Goal: Find specific page/section: Find specific page/section

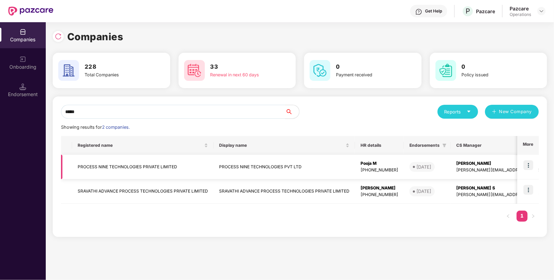
type input "*****"
click at [106, 161] on td "PROCESS NINE TECHNOLOGIES PRIVATE LIMITED" at bounding box center [142, 167] width 141 height 25
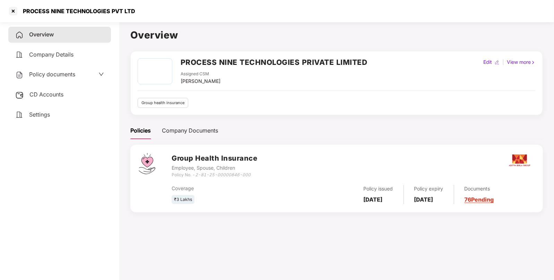
click at [57, 94] on span "CD Accounts" at bounding box center [46, 94] width 34 height 7
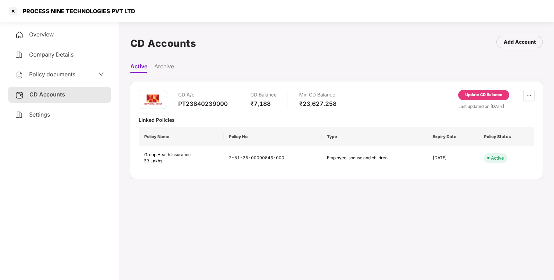
click at [43, 73] on span "Policy documents" at bounding box center [52, 74] width 46 height 7
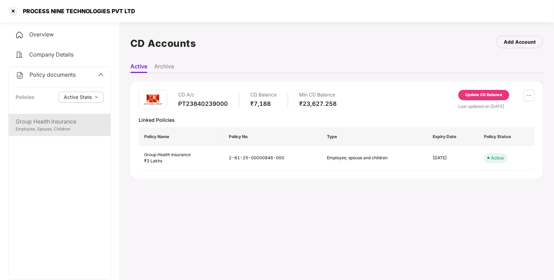
click at [49, 128] on div "Employee, Spouse, Children" at bounding box center [60, 129] width 88 height 7
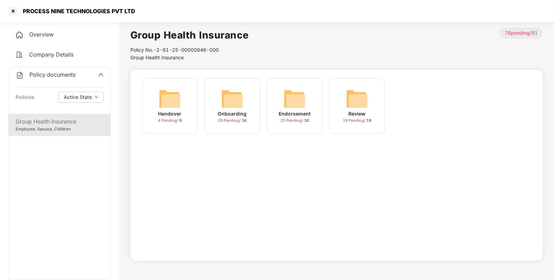
click at [302, 107] on img at bounding box center [294, 99] width 22 height 22
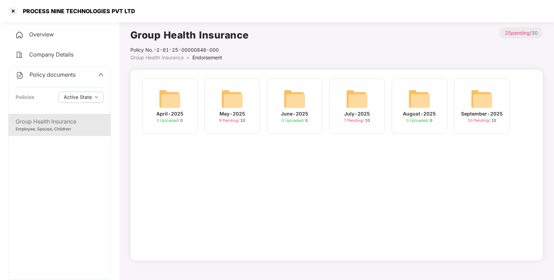
click at [475, 100] on img at bounding box center [482, 99] width 22 height 22
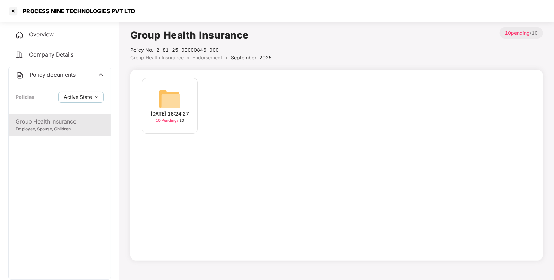
click at [173, 97] on img at bounding box center [170, 99] width 22 height 22
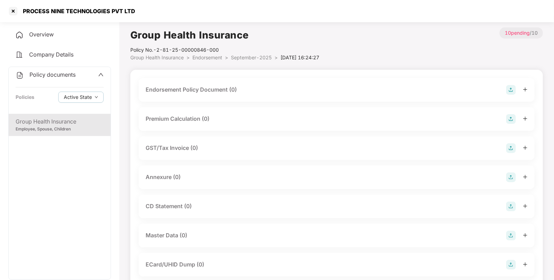
click at [509, 85] on img at bounding box center [511, 90] width 10 height 10
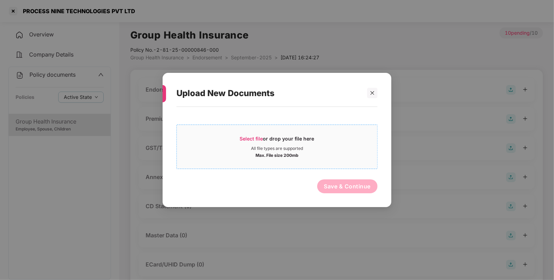
click at [245, 135] on span "Select file" at bounding box center [251, 138] width 23 height 6
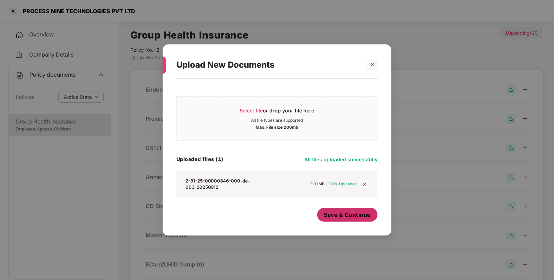
click at [353, 219] on button "Save & Continue" at bounding box center [347, 215] width 61 height 14
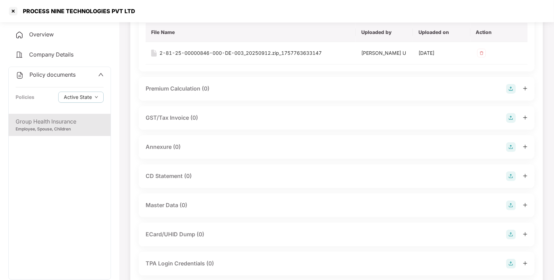
scroll to position [91, 0]
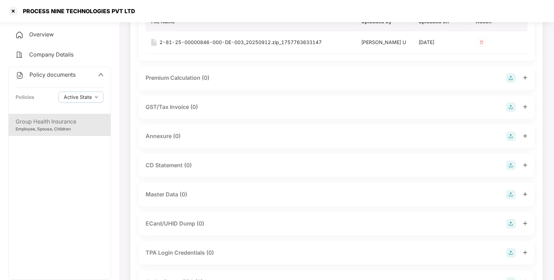
click at [509, 134] on img at bounding box center [511, 136] width 10 height 10
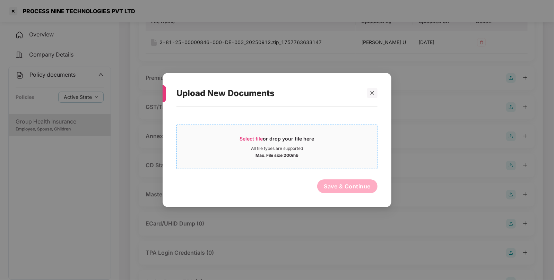
click at [251, 138] on span "Select file" at bounding box center [251, 138] width 23 height 6
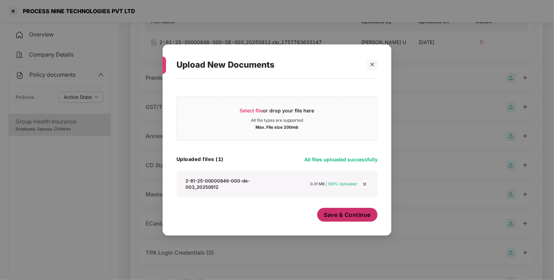
click at [341, 211] on span "Save & Continue" at bounding box center [347, 215] width 47 height 8
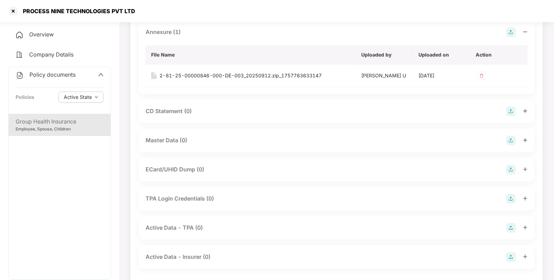
scroll to position [203, 0]
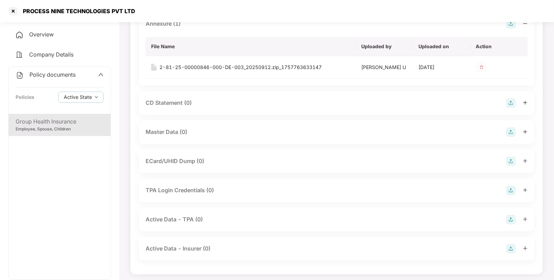
click at [510, 128] on img at bounding box center [511, 132] width 10 height 10
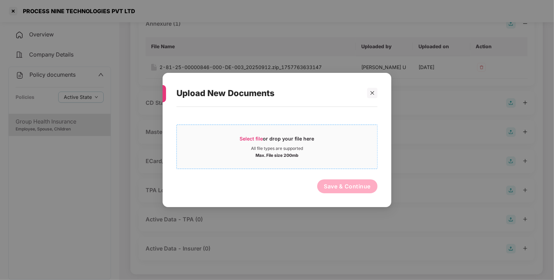
click at [243, 139] on span "Select file" at bounding box center [251, 138] width 23 height 6
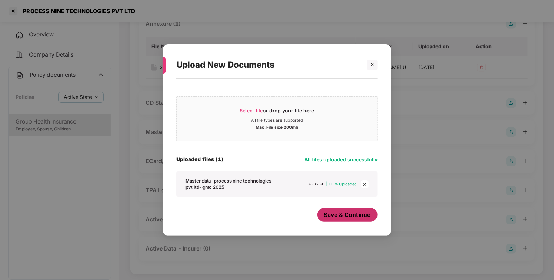
click at [340, 216] on span "Save & Continue" at bounding box center [347, 215] width 47 height 8
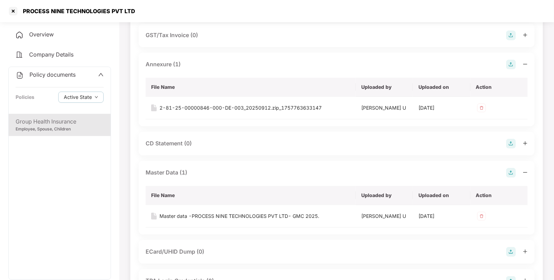
scroll to position [163, 0]
click at [50, 126] on div "Employee, Spouse, Children" at bounding box center [60, 129] width 88 height 7
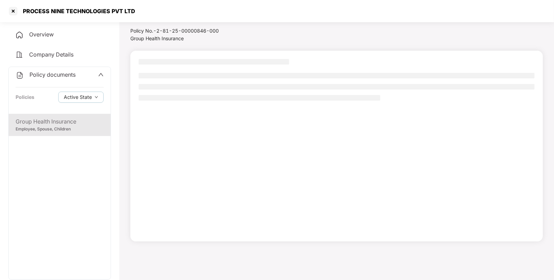
scroll to position [19, 0]
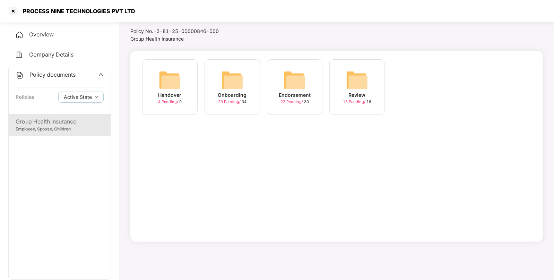
click at [301, 81] on img at bounding box center [294, 80] width 22 height 22
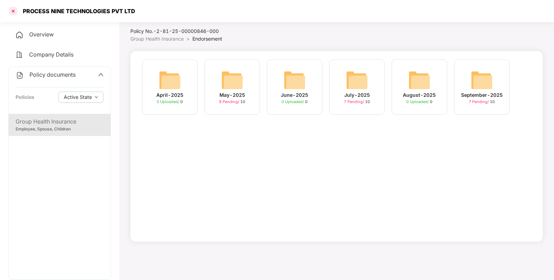
click at [12, 12] on div at bounding box center [13, 11] width 11 height 11
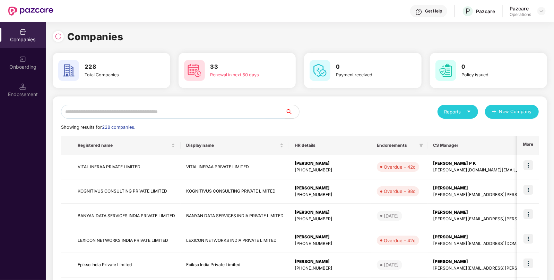
scroll to position [0, 0]
click at [180, 113] on input "text" at bounding box center [173, 112] width 224 height 14
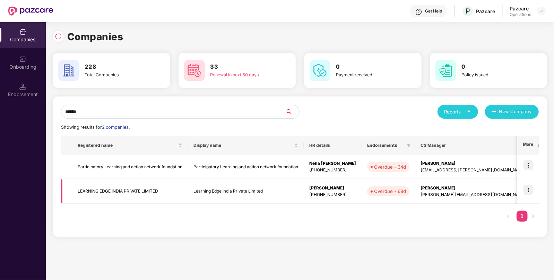
type input "******"
click at [99, 190] on td "LEARNING EDGE INDIA PRIVATE LIMITED" at bounding box center [130, 191] width 116 height 25
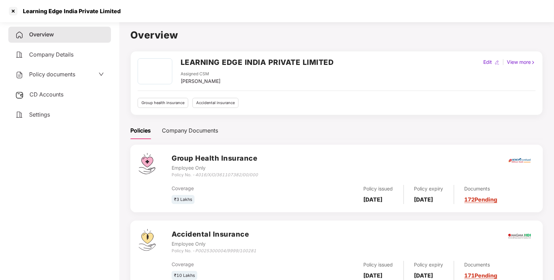
click at [55, 71] on span "Policy documents" at bounding box center [52, 74] width 46 height 7
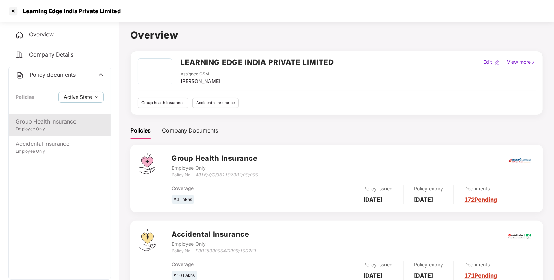
click at [47, 128] on div "Employee Only" at bounding box center [60, 129] width 88 height 7
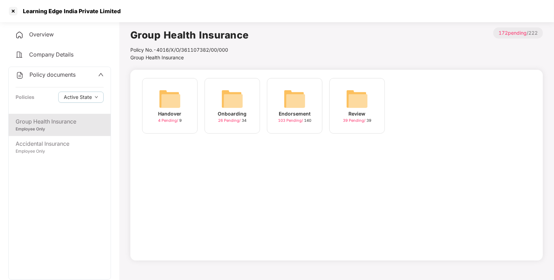
click at [295, 90] on img at bounding box center [294, 99] width 22 height 22
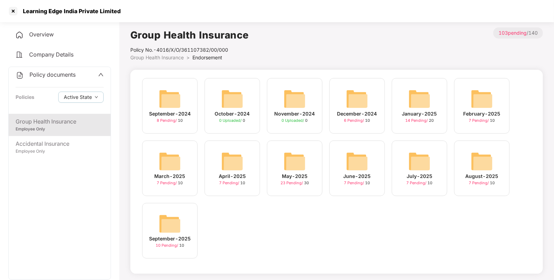
click at [160, 217] on img at bounding box center [170, 223] width 22 height 22
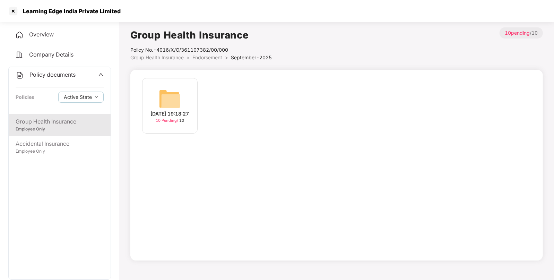
click at [171, 88] on img at bounding box center [170, 99] width 22 height 22
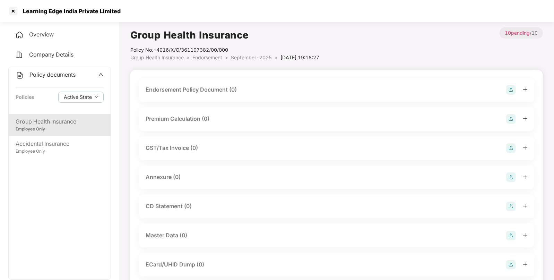
click at [250, 57] on span "September-2025" at bounding box center [251, 57] width 41 height 6
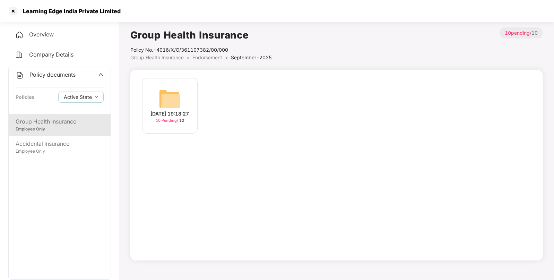
click at [208, 61] on li "Endorsement >" at bounding box center [211, 58] width 38 height 8
click at [205, 58] on span "Endorsement" at bounding box center [207, 57] width 30 height 6
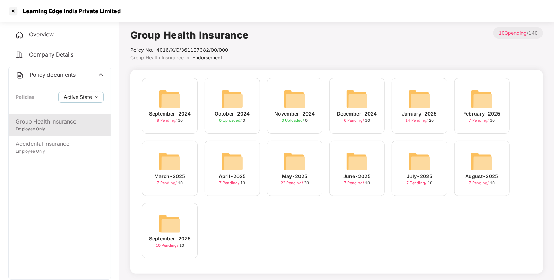
click at [468, 158] on div "August-2025 7 Pending / 10" at bounding box center [481, 167] width 55 height 55
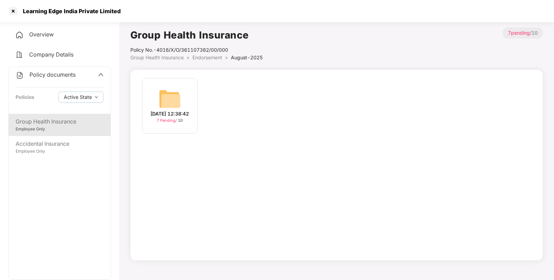
click at [161, 94] on img at bounding box center [170, 99] width 22 height 22
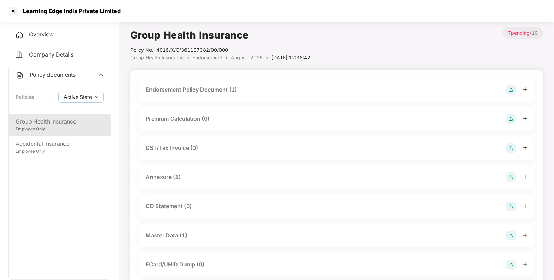
click at [196, 91] on div "Endorsement Policy Document (1)" at bounding box center [191, 89] width 91 height 9
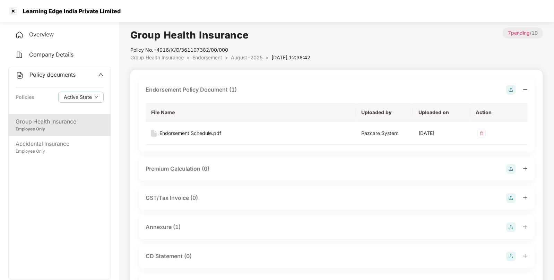
click at [32, 13] on div "Learning Edge India Private Limited" at bounding box center [70, 11] width 102 height 7
copy div "Learning Edge India Private Limited"
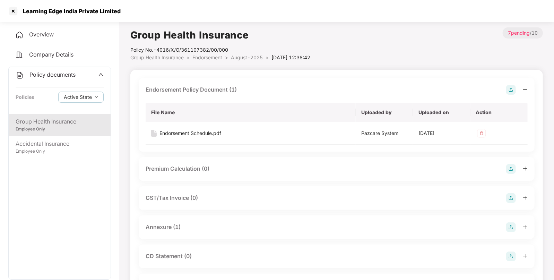
click at [157, 225] on div "Annexure (1)" at bounding box center [163, 226] width 35 height 9
